Goal: Obtain resource: Download file/media

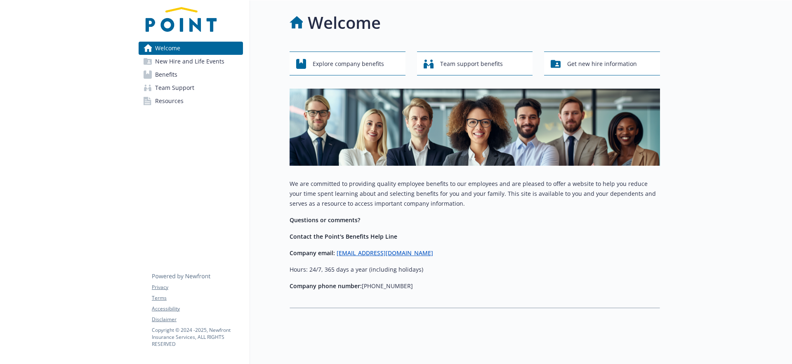
click at [192, 76] on link "Benefits" at bounding box center [191, 74] width 104 height 13
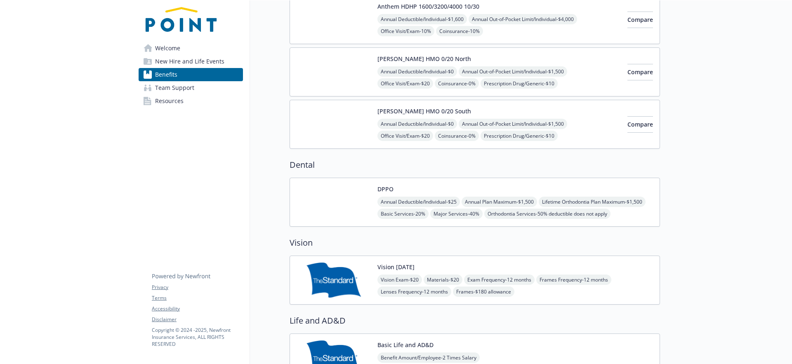
scroll to position [331, 0]
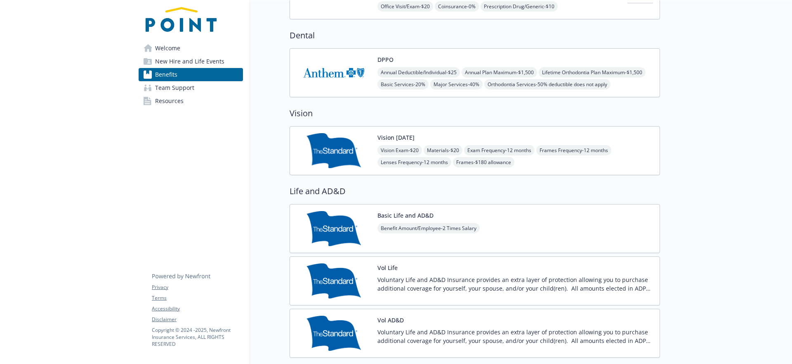
click at [661, 85] on div at bounding box center [726, 290] width 132 height 1243
click at [638, 80] on div "Annual Deductible/Individual - $25 Annual Plan Maximum - $1,500 Lifetime Orthod…" at bounding box center [516, 78] width 276 height 22
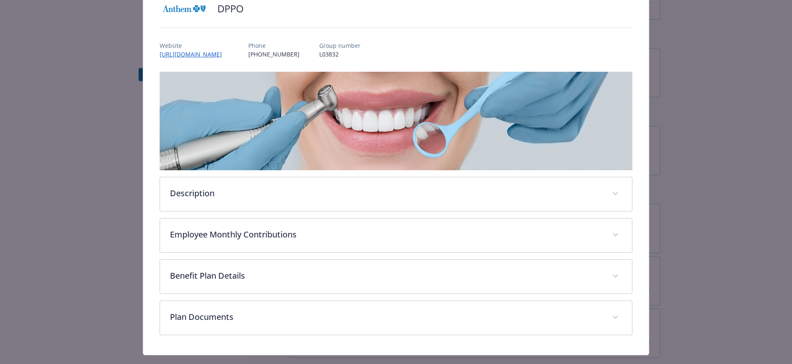
scroll to position [84, 0]
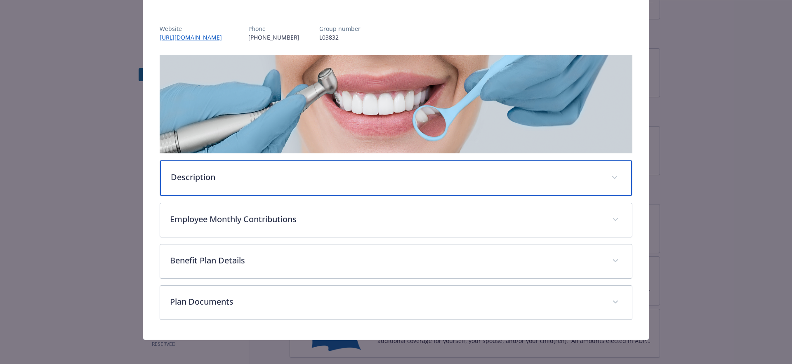
click at [541, 166] on div "Description" at bounding box center [396, 178] width 472 height 35
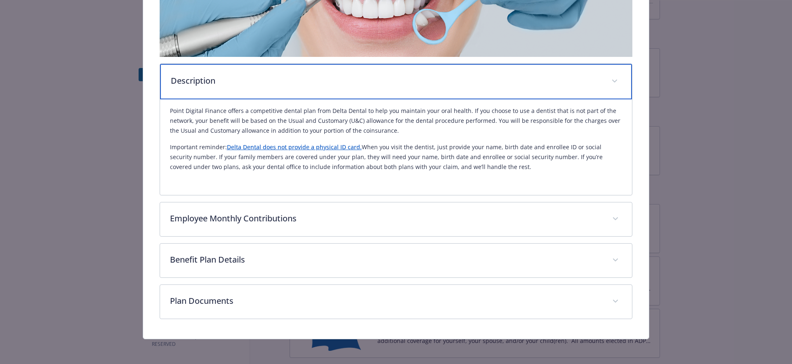
scroll to position [182, 0]
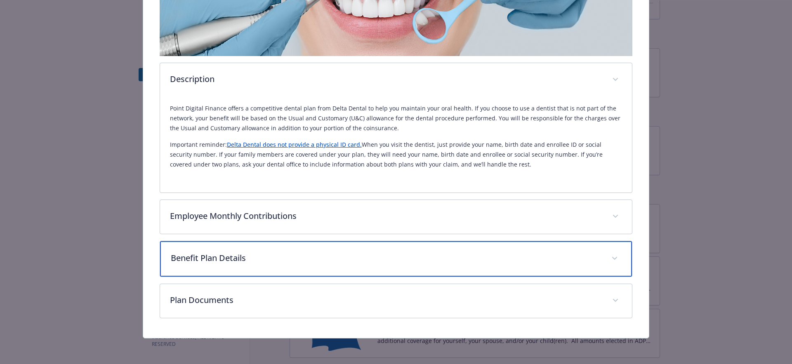
click at [526, 265] on div "Benefit Plan Details" at bounding box center [396, 258] width 472 height 35
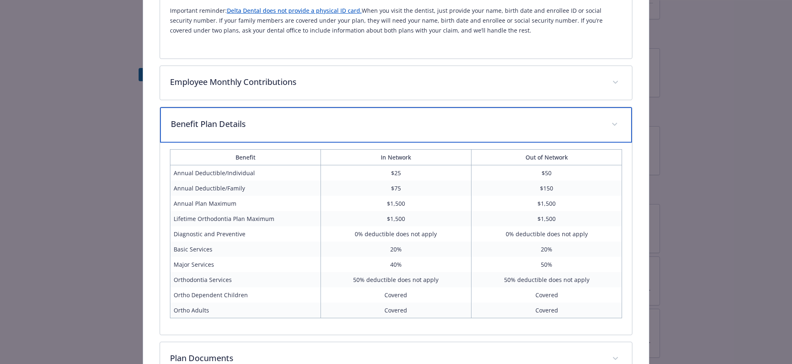
scroll to position [374, 0]
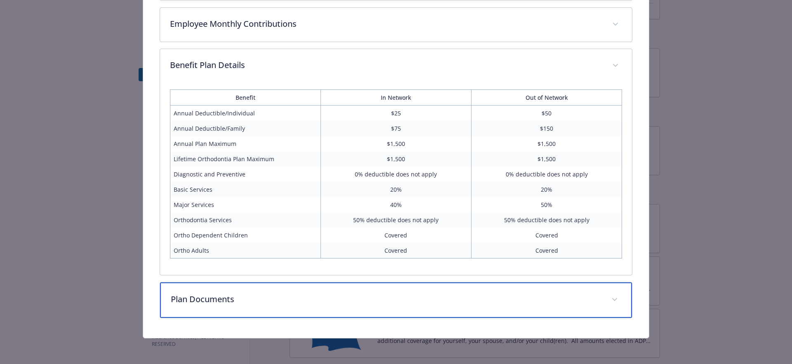
click at [305, 313] on div "Plan Documents" at bounding box center [396, 300] width 472 height 35
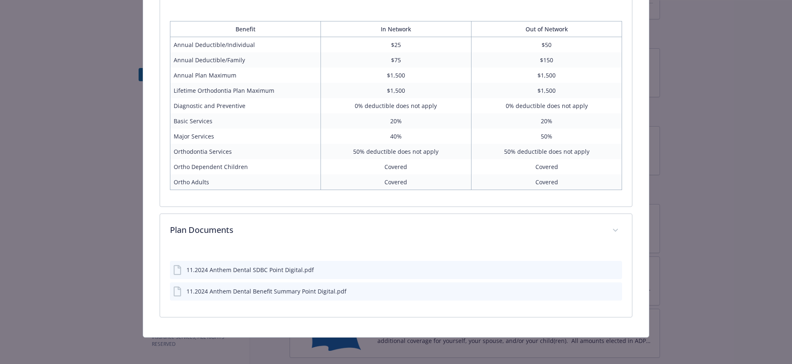
scroll to position [442, 0]
click at [302, 268] on div "11.2024 Anthem Dental SDBC Point Digital.pdf" at bounding box center [250, 271] width 127 height 9
click at [597, 289] on icon "download file" at bounding box center [600, 291] width 7 height 7
